Goal: Complete Application Form: Complete application form

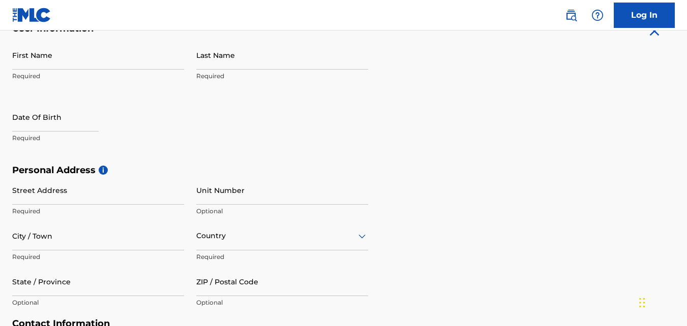
scroll to position [193, 0]
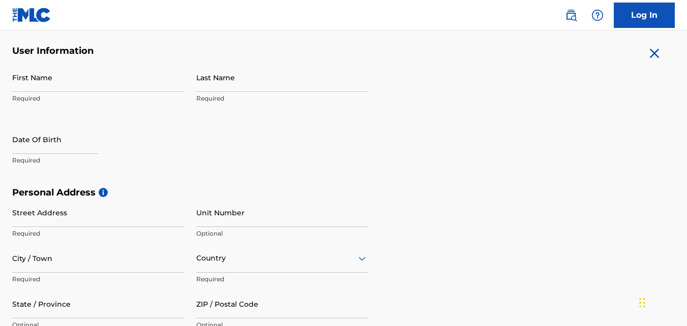
click at [120, 80] on input "First Name" at bounding box center [98, 77] width 172 height 29
type input "[PERSON_NAME]"
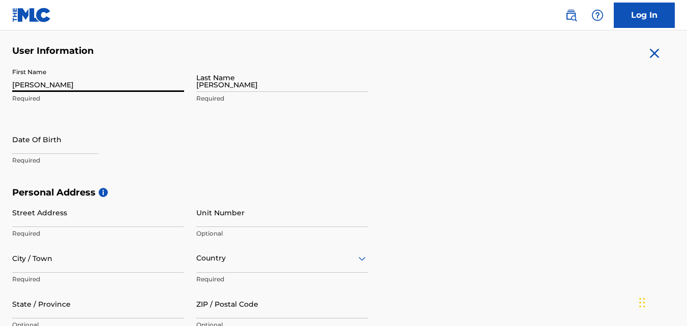
type input "[GEOGRAPHIC_DATA]"
click at [80, 142] on input "text" at bounding box center [55, 139] width 86 height 29
select select "7"
select select "2025"
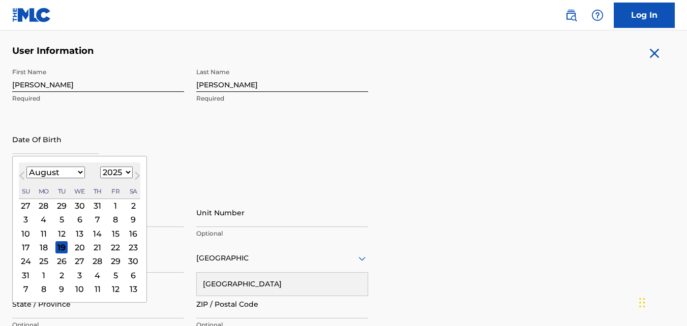
click at [130, 179] on button "Next Month" at bounding box center [137, 178] width 16 height 16
select select "8"
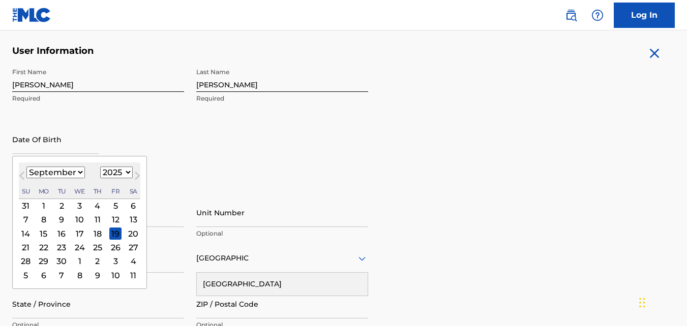
click at [124, 171] on select "1899 1900 1901 1902 1903 1904 1905 1906 1907 1908 1909 1910 1911 1912 1913 1914…" at bounding box center [116, 173] width 33 height 12
select select "2004"
click at [100, 167] on select "1899 1900 1901 1902 1903 1904 1905 1906 1907 1908 1909 1910 1911 1912 1913 1914…" at bounding box center [116, 173] width 33 height 12
click at [78, 176] on select "January February March April May June July August September October November De…" at bounding box center [55, 173] width 58 height 12
select select "11"
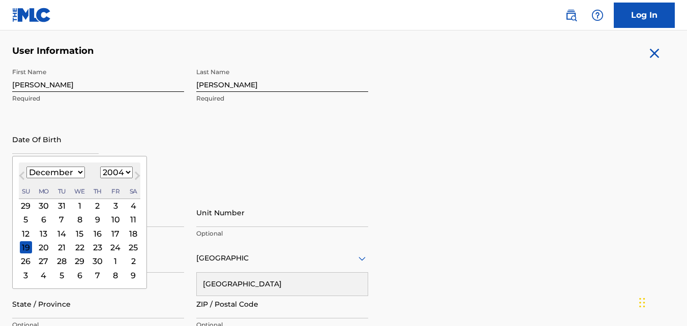
click at [26, 167] on select "January February March April May June July August September October November De…" at bounding box center [55, 173] width 58 height 12
click at [152, 153] on div "Date Of Birth [DEMOGRAPHIC_DATA] Previous Month Next Month [DATE] January Febru…" at bounding box center [98, 148] width 172 height 46
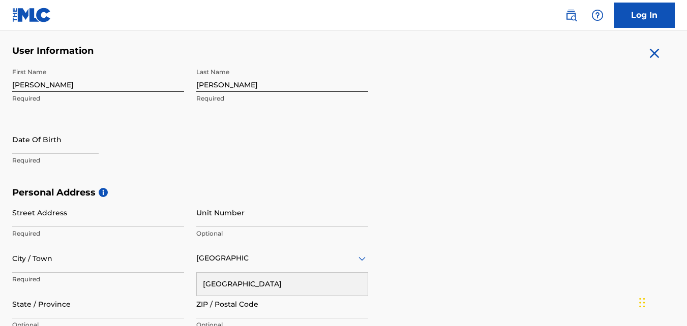
click at [76, 140] on input "text" at bounding box center [55, 139] width 86 height 29
select select "7"
select select "2025"
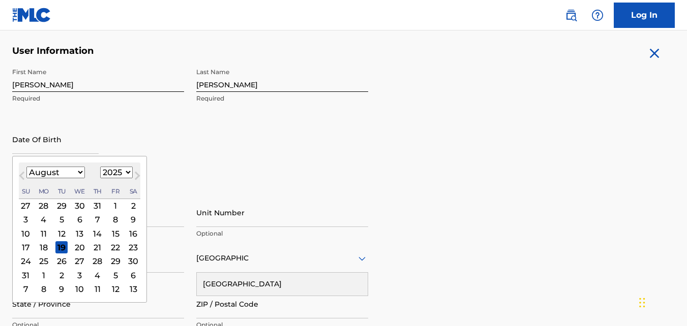
click at [71, 169] on select "January February March April May June July August September October November De…" at bounding box center [55, 173] width 58 height 12
select select "11"
click at [26, 167] on select "January February March April May June July August September October November De…" at bounding box center [55, 173] width 58 height 12
click at [110, 176] on select "1899 1900 1901 1902 1903 1904 1905 1906 1907 1908 1909 1910 1911 1912 1913 1914…" at bounding box center [116, 173] width 33 height 12
select select "2004"
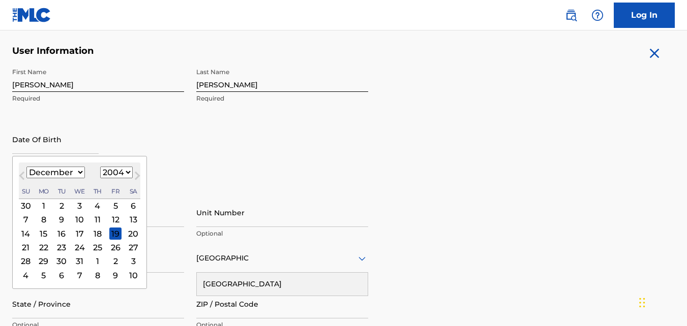
click at [100, 167] on select "1899 1900 1901 1902 1903 1904 1905 1906 1907 1908 1909 1910 1911 1912 1913 1914…" at bounding box center [116, 173] width 33 height 12
click at [196, 175] on div "First Name [PERSON_NAME] Last Name [PERSON_NAME] Required Date Of Birth [DEMOGR…" at bounding box center [190, 125] width 356 height 124
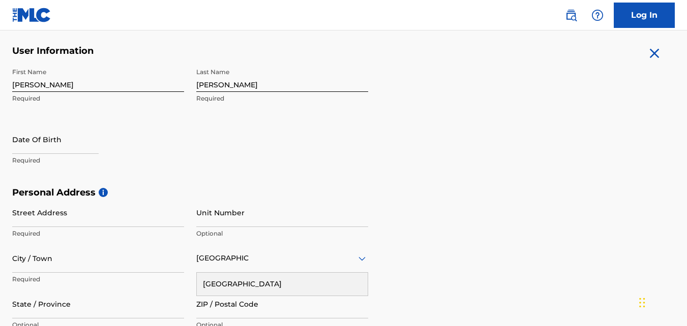
select select "7"
select select "2025"
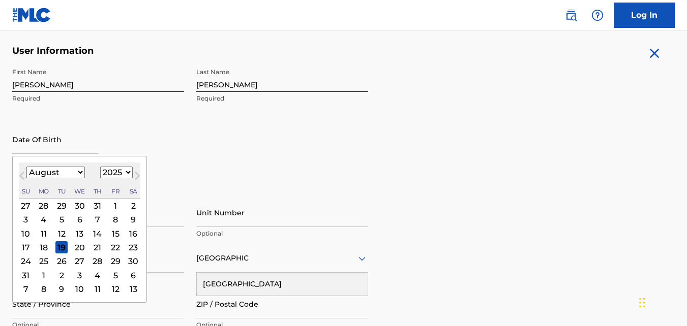
click at [40, 150] on input "text" at bounding box center [55, 139] width 86 height 29
type input "[DATE]"
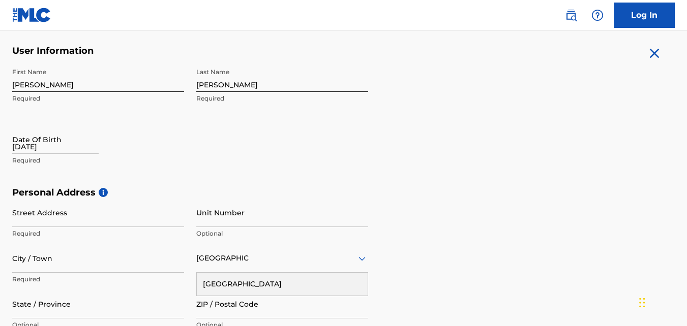
click at [39, 151] on input "[DATE]" at bounding box center [55, 139] width 86 height 29
select select "7"
select select "2025"
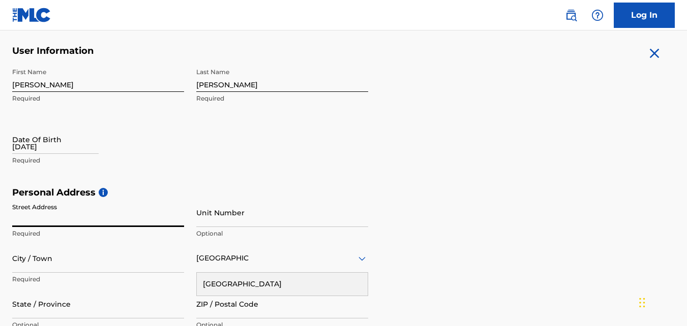
click at [102, 219] on input "Street Address" at bounding box center [98, 212] width 172 height 29
type input "[STREET_ADDRESS]"
type input "Orlando"
type input "[US_STATE]"
type input "32828"
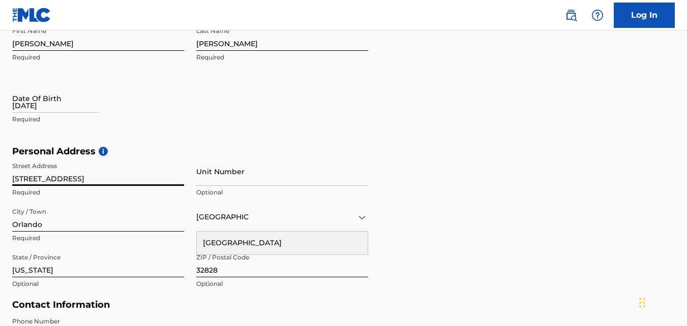
scroll to position [251, 0]
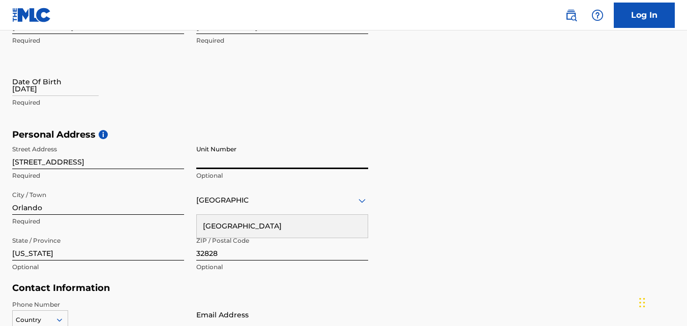
click at [218, 169] on input "Unit Number" at bounding box center [282, 154] width 172 height 29
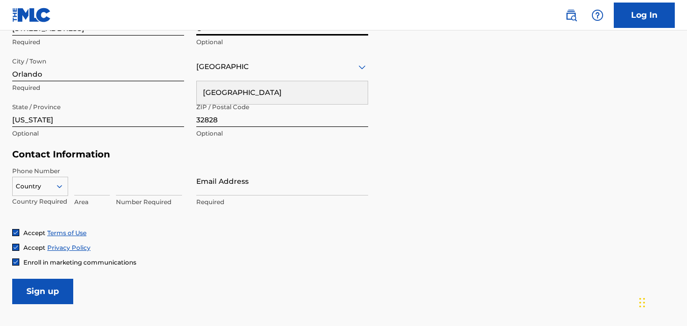
scroll to position [386, 0]
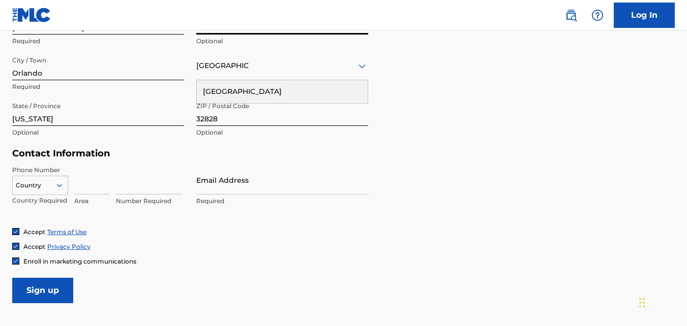
type input "C"
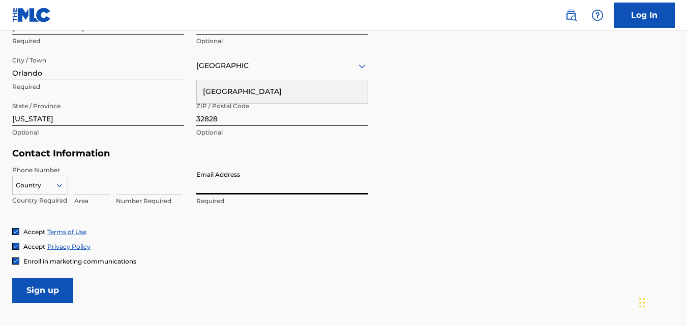
click at [202, 187] on input "Email Address" at bounding box center [282, 180] width 172 height 29
type input "[EMAIL_ADDRESS][DOMAIN_NAME]"
click at [249, 187] on input "[EMAIL_ADDRESS][DOMAIN_NAME]" at bounding box center [282, 180] width 172 height 29
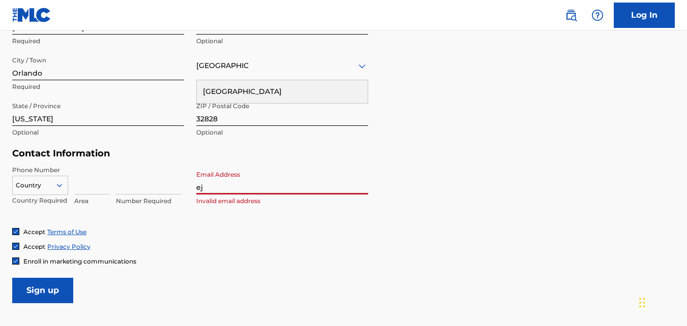
type input "[EMAIL_ADDRESS][DOMAIN_NAME]"
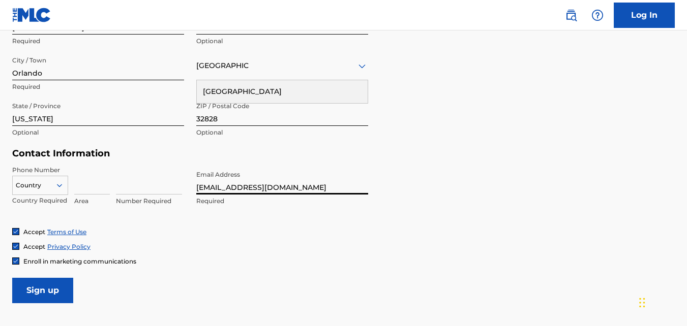
click at [58, 288] on input "Sign up" at bounding box center [42, 290] width 61 height 25
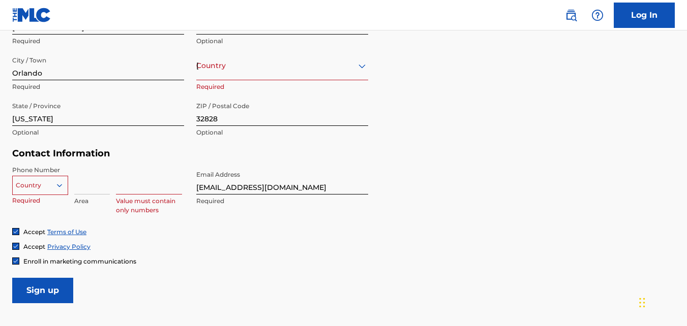
click at [140, 186] on input at bounding box center [149, 180] width 66 height 29
type input "2747500"
type input "[GEOGRAPHIC_DATA]"
type input "1"
type input "407"
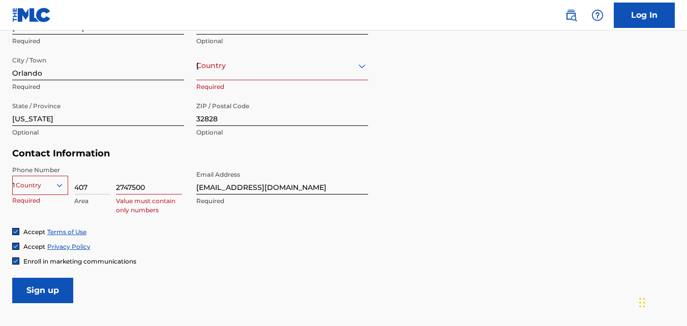
scroll to position [404, 0]
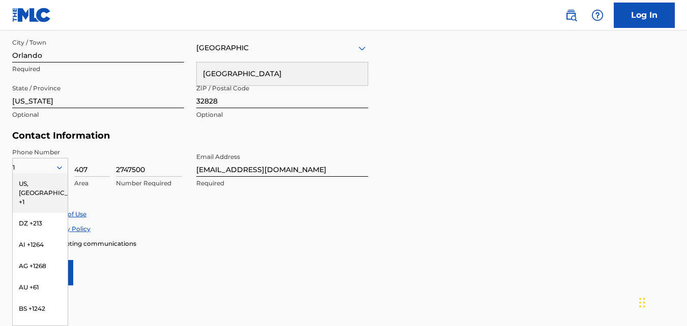
click at [129, 231] on div "Accept Privacy Policy" at bounding box center [343, 229] width 663 height 9
click at [45, 182] on div "US, [GEOGRAPHIC_DATA] +1" at bounding box center [40, 193] width 55 height 40
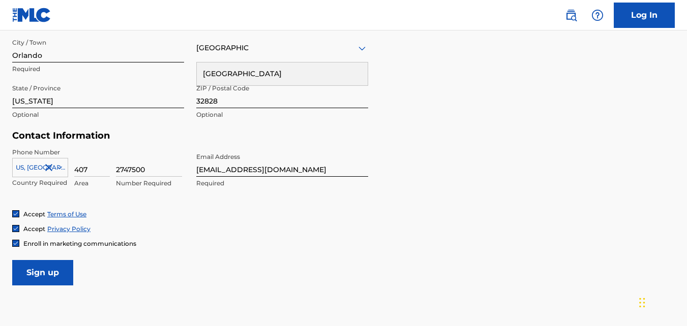
click at [37, 265] on input "Sign up" at bounding box center [42, 272] width 61 height 25
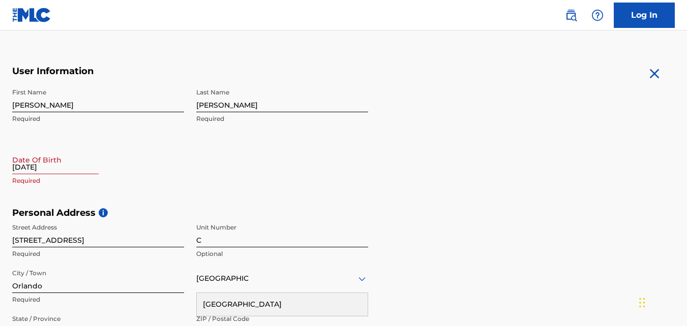
scroll to position [172, 0]
click at [77, 165] on input "[DATE]" at bounding box center [55, 160] width 86 height 29
select select "7"
select select "2025"
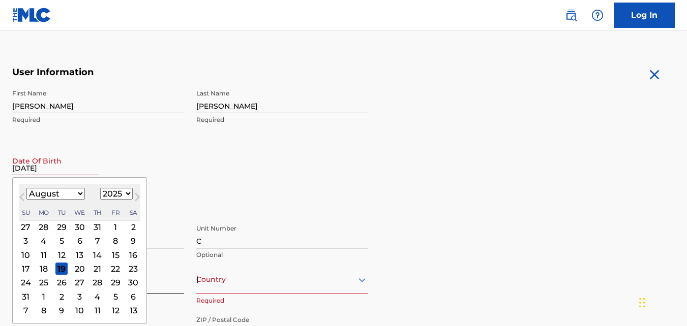
type input "[DATE]"
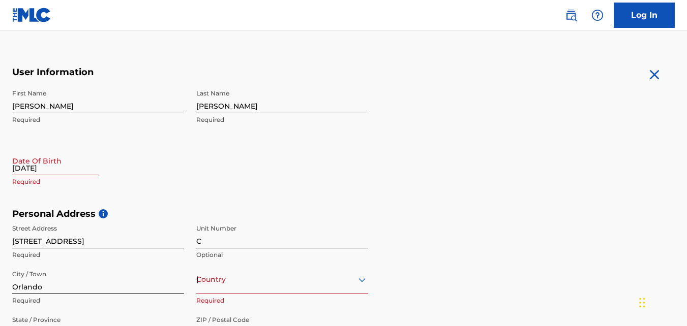
click at [230, 285] on div "Country [GEOGRAPHIC_DATA]" at bounding box center [282, 279] width 172 height 29
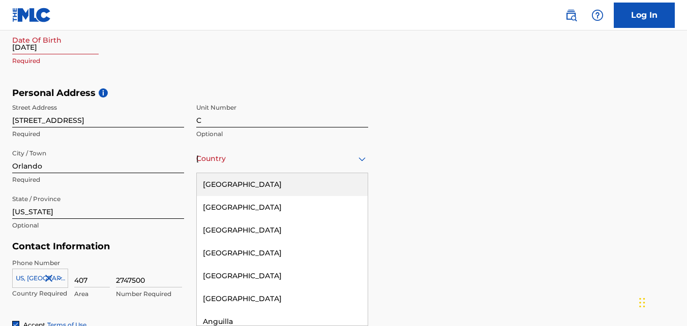
click at [228, 177] on div "[GEOGRAPHIC_DATA]" at bounding box center [282, 184] width 171 height 23
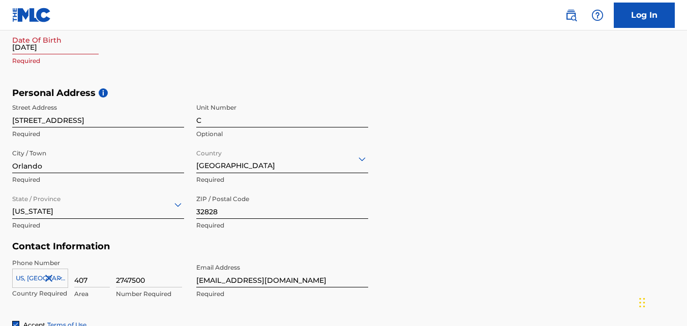
click at [79, 47] on input "[DATE]" at bounding box center [55, 39] width 86 height 29
select select "7"
select select "2025"
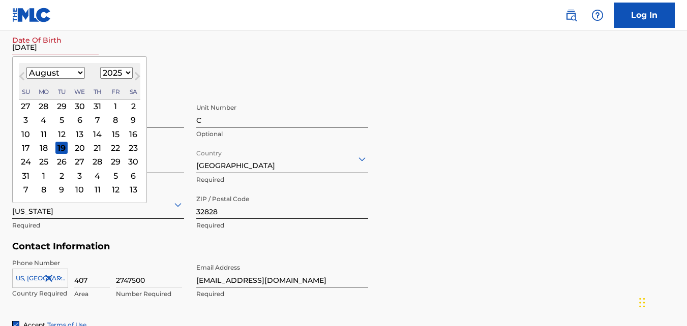
click at [75, 76] on select "January February March April May June July August September October November De…" at bounding box center [55, 73] width 58 height 12
select select "11"
click at [26, 67] on select "January February March April May June July August September October November De…" at bounding box center [55, 73] width 58 height 12
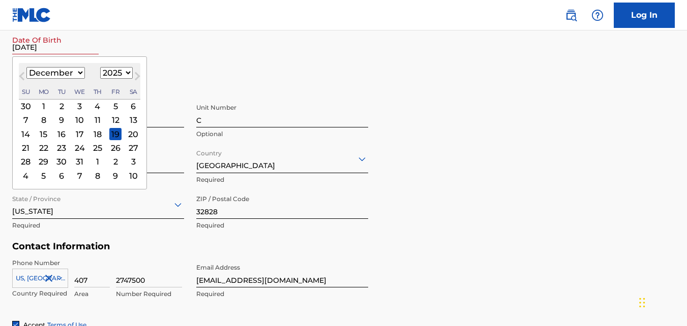
click at [102, 75] on select "1899 1900 1901 1902 1903 1904 1905 1906 1907 1908 1909 1910 1911 1912 1913 1914…" at bounding box center [116, 73] width 33 height 12
select select "2004"
click at [100, 67] on select "1899 1900 1901 1902 1903 1904 1905 1906 1907 1908 1909 1910 1911 1912 1913 1914…" at bounding box center [116, 73] width 33 height 12
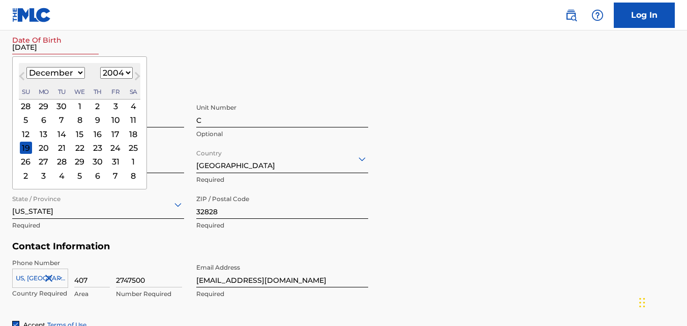
click at [31, 81] on div "[DATE] January February March April May June July August September October Nove…" at bounding box center [80, 81] width 122 height 37
click at [27, 148] on div "19" at bounding box center [26, 148] width 12 height 12
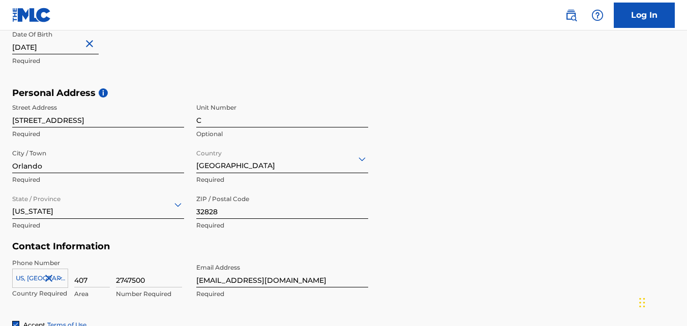
click at [27, 148] on input "Orlando" at bounding box center [98, 158] width 172 height 29
click at [179, 105] on input "[STREET_ADDRESS]" at bounding box center [98, 113] width 172 height 29
click at [223, 38] on div "First Name [PERSON_NAME] Required Last Name [PERSON_NAME] Required Date Of Birt…" at bounding box center [190, 25] width 356 height 124
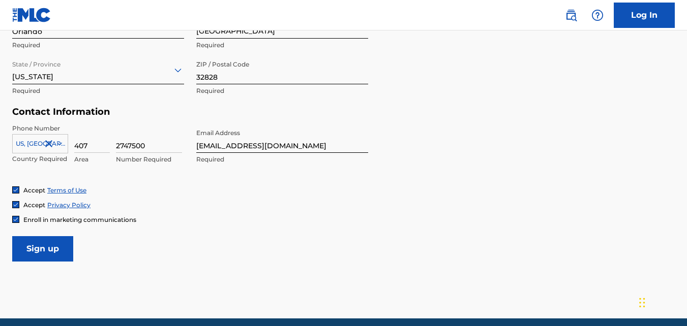
scroll to position [469, 0]
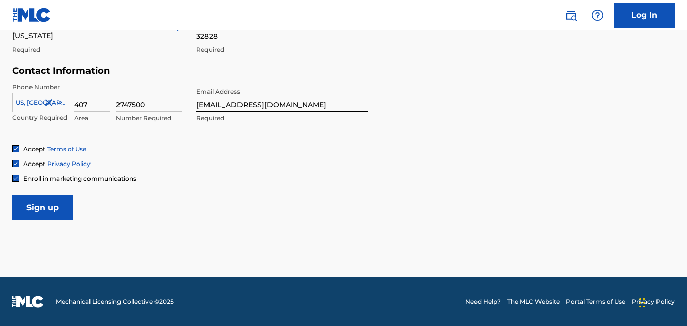
click at [48, 202] on input "Sign up" at bounding box center [42, 207] width 61 height 25
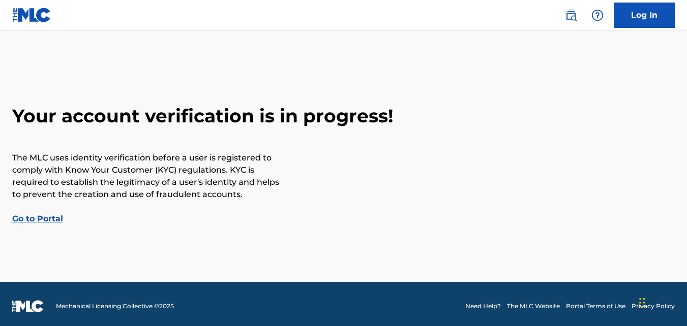
click at [667, 19] on link "Log In" at bounding box center [644, 15] width 61 height 25
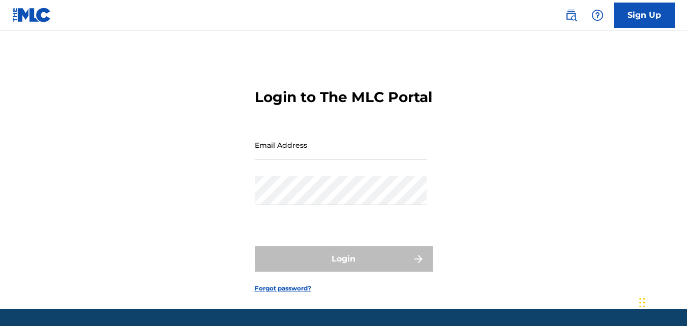
click at [308, 160] on input "Email Address" at bounding box center [341, 145] width 172 height 29
type input "2"
click at [312, 160] on input "2" at bounding box center [341, 145] width 172 height 29
type input "[EMAIL_ADDRESS][DOMAIN_NAME]"
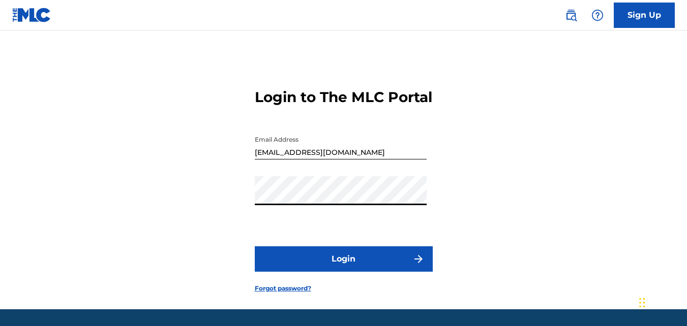
click at [255, 247] on button "Login" at bounding box center [344, 259] width 178 height 25
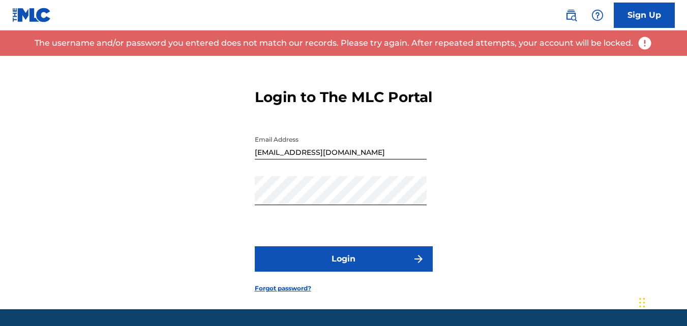
click at [429, 220] on form "Login to The MLC Portal Email Address [EMAIL_ADDRESS][DOMAIN_NAME] Password Log…" at bounding box center [344, 183] width 178 height 254
click at [427, 215] on form "Login to The MLC Portal Email Address [EMAIL_ADDRESS][DOMAIN_NAME] Password Log…" at bounding box center [344, 183] width 178 height 254
click at [245, 245] on div "Login to The MLC Portal Email Address [EMAIL_ADDRESS][DOMAIN_NAME] Password Log…" at bounding box center [343, 183] width 687 height 254
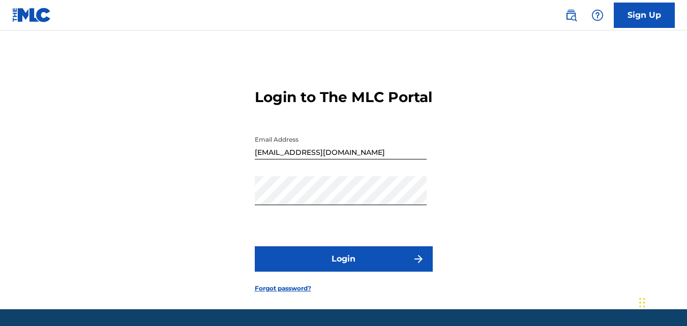
click at [305, 272] on button "Login" at bounding box center [344, 259] width 178 height 25
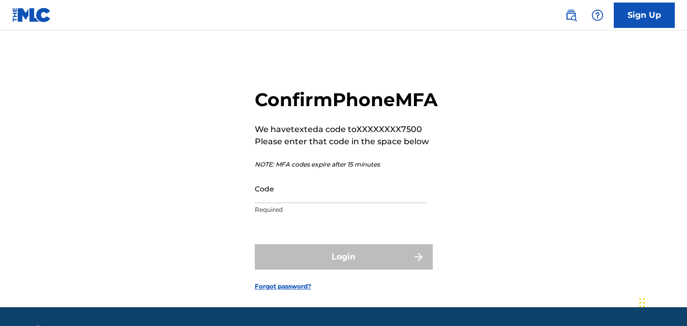
click at [303, 203] on input "Code" at bounding box center [341, 188] width 172 height 29
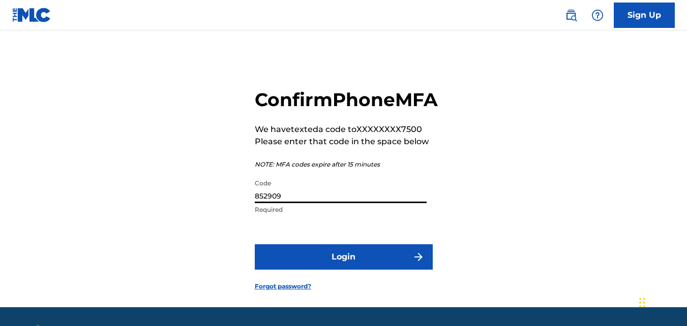
type input "852909"
click at [308, 270] on button "Login" at bounding box center [344, 257] width 178 height 25
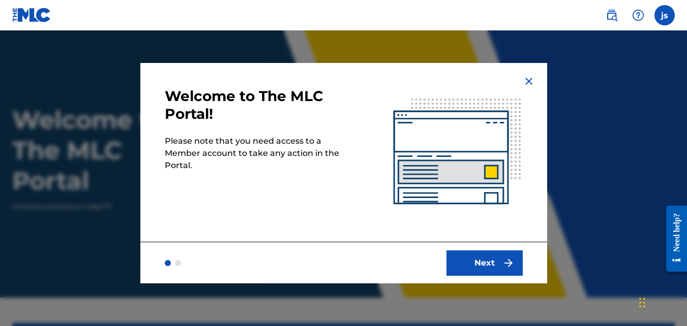
click at [460, 259] on button "Next" at bounding box center [485, 263] width 76 height 25
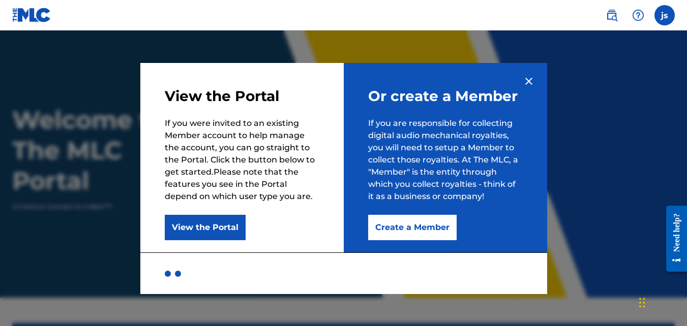
click at [423, 236] on button "Create a Member" at bounding box center [412, 227] width 88 height 25
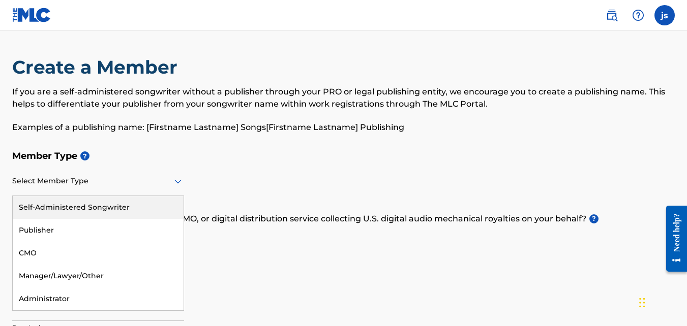
click at [164, 185] on div at bounding box center [98, 181] width 172 height 13
click at [123, 196] on div "Self-Administered Songwriter" at bounding box center [98, 207] width 171 height 23
